Goal: Task Accomplishment & Management: Use online tool/utility

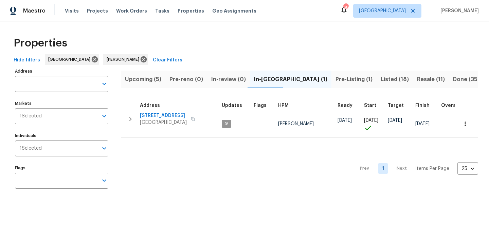
click at [335, 77] on span "Pre-Listing (1)" at bounding box center [353, 80] width 37 height 10
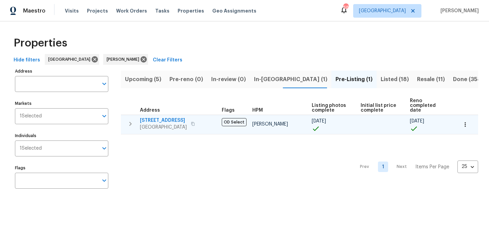
click at [160, 117] on span "190 Derby St" at bounding box center [163, 120] width 47 height 7
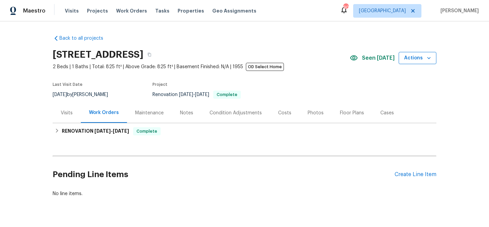
click at [426, 59] on icon "button" at bounding box center [428, 58] width 7 height 7
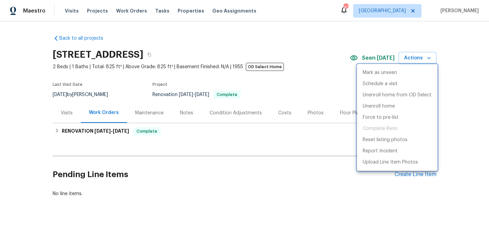
click at [303, 93] on div at bounding box center [244, 113] width 489 height 227
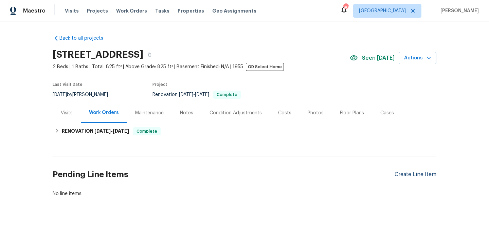
click at [412, 177] on div "Create Line Item" at bounding box center [415, 174] width 42 height 6
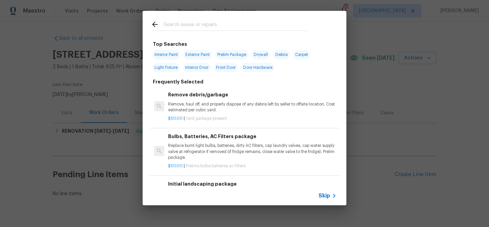
click at [194, 28] on input "text" at bounding box center [236, 25] width 144 height 10
click at [215, 21] on input "text" at bounding box center [236, 25] width 144 height 10
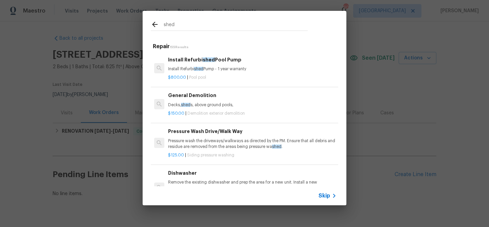
type input "shed"
click at [199, 104] on p "Decks, shed s, above ground pools," at bounding box center [252, 105] width 168 height 6
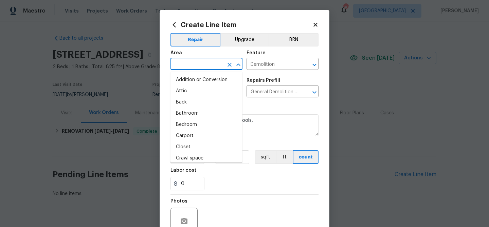
click at [194, 67] on input "text" at bounding box center [196, 64] width 53 height 11
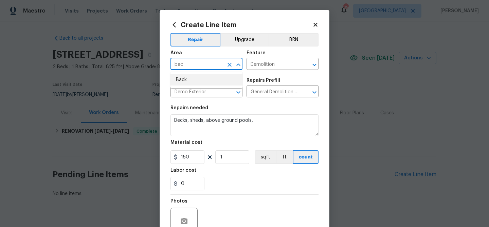
click at [190, 80] on li "Back" at bounding box center [206, 79] width 72 height 11
type input "Back"
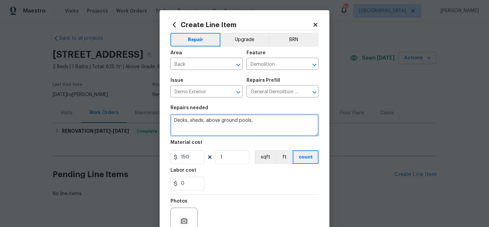
click at [173, 120] on textarea "Decks, sheds, above ground pools," at bounding box center [244, 125] width 148 height 22
type textarea "Shed demo - Decks, sheds, above ground pools,"
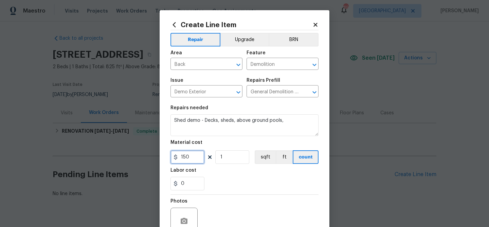
drag, startPoint x: 183, startPoint y: 157, endPoint x: 202, endPoint y: 122, distance: 39.5
click at [184, 156] on input "150" at bounding box center [187, 157] width 34 height 14
type input "750"
click at [253, 172] on div "Labor cost" at bounding box center [244, 172] width 148 height 9
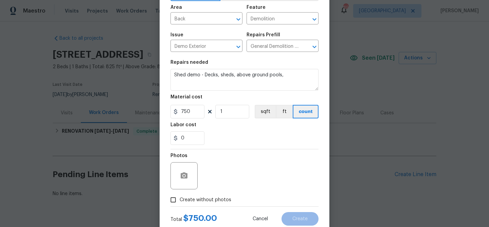
scroll to position [65, 0]
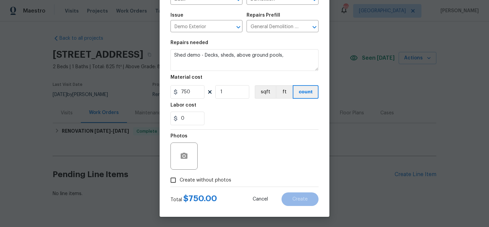
drag, startPoint x: 218, startPoint y: 180, endPoint x: 220, endPoint y: 175, distance: 4.9
click at [218, 180] on span "Create without photos" at bounding box center [206, 180] width 52 height 7
click at [180, 180] on input "Create without photos" at bounding box center [173, 180] width 13 height 13
checkbox input "true"
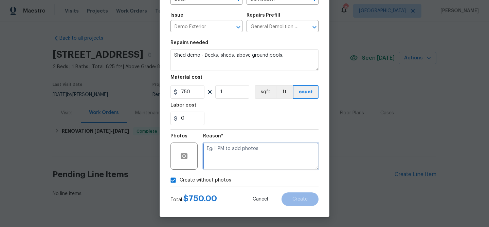
click at [235, 149] on textarea at bounding box center [260, 156] width 115 height 27
type textarea "Demo Shed"
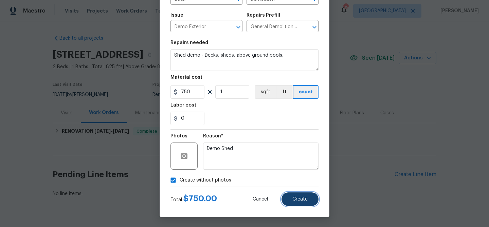
click at [296, 205] on button "Create" at bounding box center [299, 199] width 37 height 14
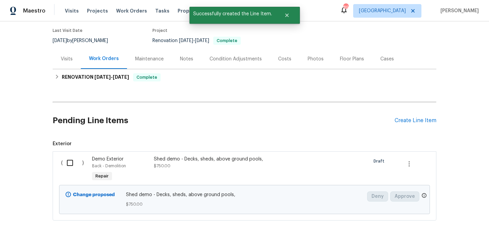
scroll to position [94, 0]
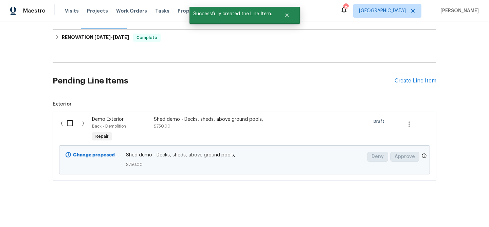
drag, startPoint x: 68, startPoint y: 119, endPoint x: 73, endPoint y: 122, distance: 5.5
click at [71, 120] on input "checkbox" at bounding box center [72, 123] width 19 height 14
checkbox input "true"
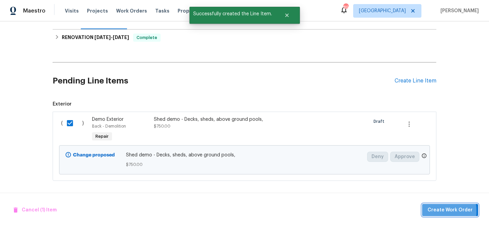
click at [430, 211] on span "Create Work Order" at bounding box center [449, 210] width 45 height 8
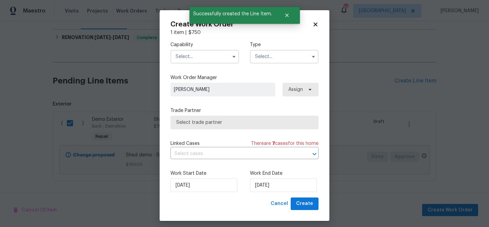
click at [209, 56] on input "text" at bounding box center [204, 57] width 69 height 14
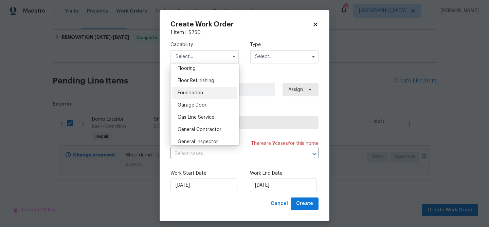
scroll to position [267, 0]
click at [206, 125] on div "General Contractor" at bounding box center [204, 129] width 65 height 12
type input "General Contractor"
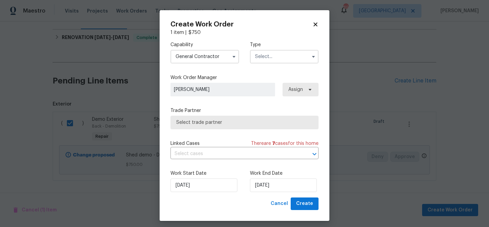
click at [266, 56] on input "text" at bounding box center [284, 57] width 69 height 14
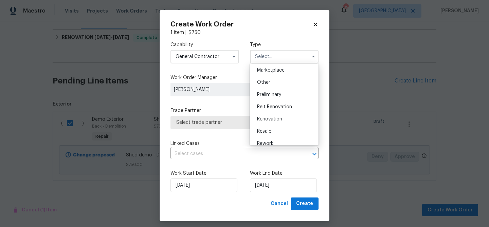
scroll to position [135, 0]
click at [275, 111] on div "Renovation" at bounding box center [283, 107] width 65 height 12
type input "Renovation"
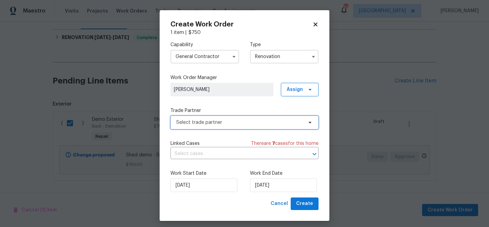
click at [256, 120] on span "Select trade partner" at bounding box center [239, 122] width 127 height 7
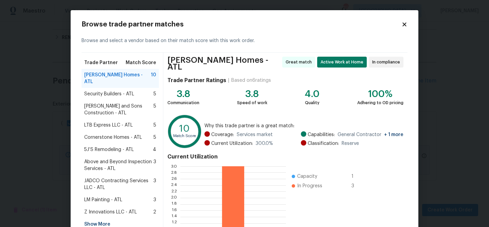
scroll to position [72, 0]
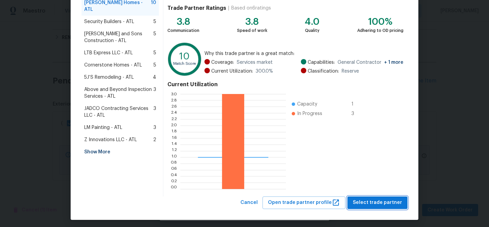
click at [379, 199] on span "Select trade partner" at bounding box center [377, 203] width 49 height 8
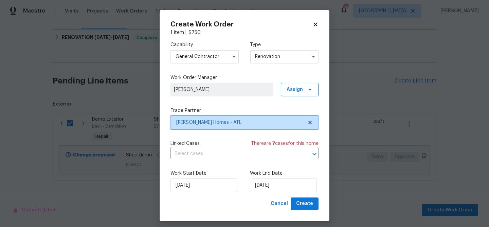
scroll to position [0, 0]
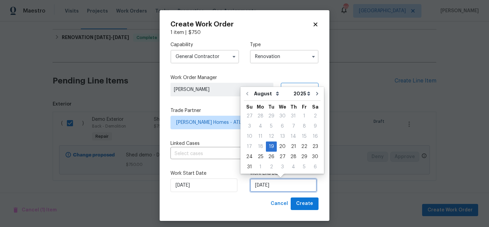
drag, startPoint x: 267, startPoint y: 184, endPoint x: 274, endPoint y: 174, distance: 11.8
click at [267, 183] on input "[DATE]" at bounding box center [283, 186] width 67 height 14
click at [278, 147] on div "20" at bounding box center [282, 147] width 11 height 10
type input "[DATE]"
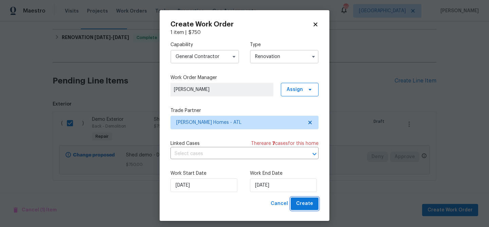
click at [298, 206] on span "Create" at bounding box center [304, 204] width 17 height 8
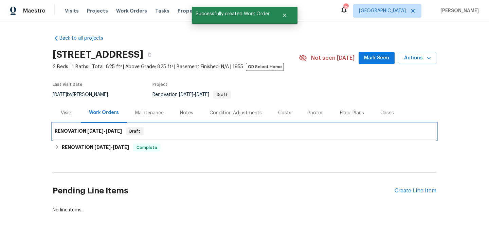
click at [214, 136] on div "RENOVATION [DATE] - [DATE] Draft" at bounding box center [244, 131] width 383 height 16
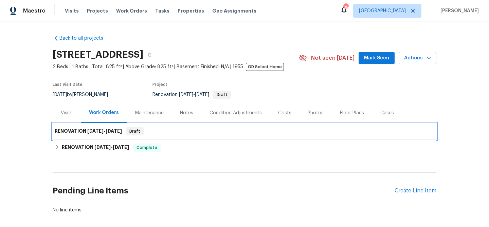
click at [165, 133] on div "RENOVATION [DATE] - [DATE] Draft" at bounding box center [244, 131] width 379 height 8
click at [163, 134] on div "RENOVATION [DATE] - [DATE] Draft" at bounding box center [244, 131] width 379 height 8
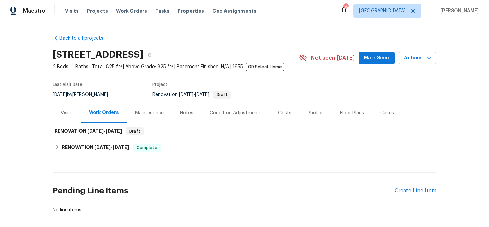
click at [375, 50] on div "[STREET_ADDRESS] 2 Beds | 1 Baths | Total: 825 ft² | Above Grade: 825 ft² | Bas…" at bounding box center [244, 58] width 383 height 24
drag, startPoint x: 374, startPoint y: 55, endPoint x: 371, endPoint y: 59, distance: 5.0
click at [374, 55] on span "Mark Seen" at bounding box center [376, 58] width 25 height 8
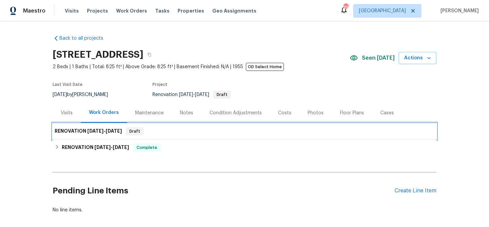
click at [84, 131] on h6 "RENOVATION [DATE] - [DATE]" at bounding box center [88, 131] width 67 height 8
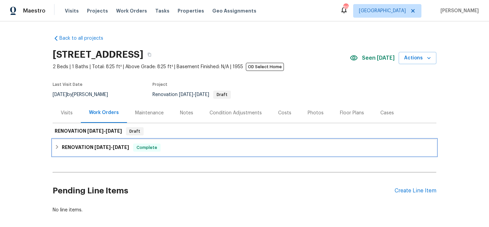
click at [78, 145] on h6 "RENOVATION [DATE] - [DATE]" at bounding box center [95, 148] width 67 height 8
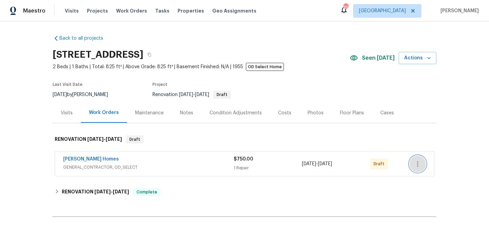
click at [418, 167] on icon "button" at bounding box center [417, 164] width 8 height 8
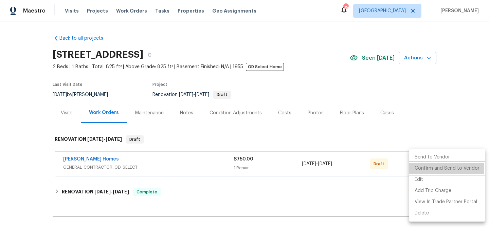
click at [418, 167] on li "Confirm and Send to Vendor" at bounding box center [447, 168] width 76 height 11
